Goal: Find specific page/section: Find specific page/section

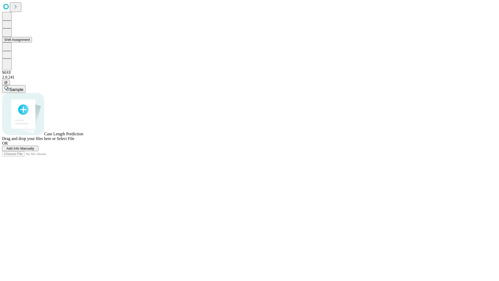
click at [32, 42] on button "Shift Assignment" at bounding box center [17, 39] width 30 height 5
